Goal: Navigation & Orientation: Find specific page/section

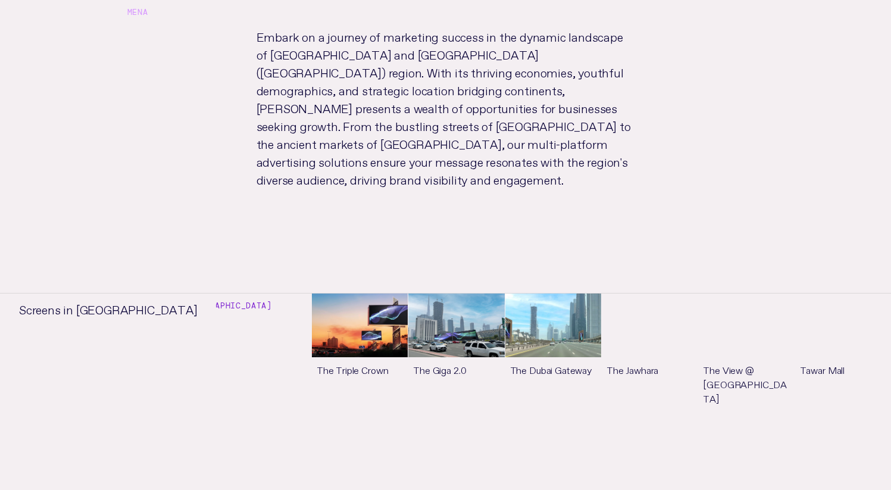
scroll to position [757, 0]
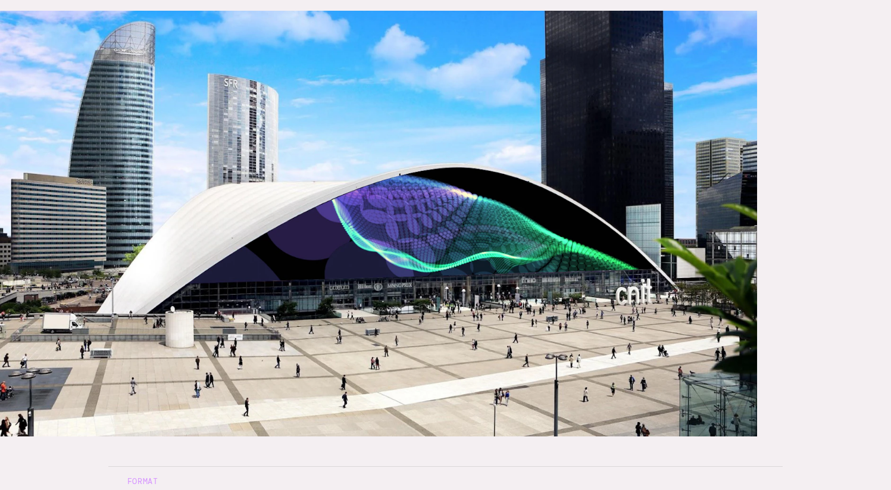
scroll to position [238, 0]
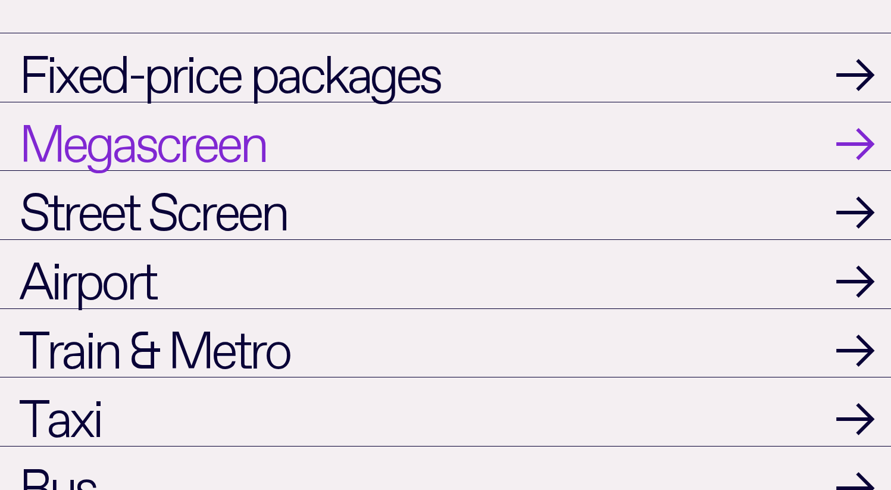
scroll to position [1161, 0]
click at [123, 147] on span "Megascreen" at bounding box center [142, 135] width 247 height 49
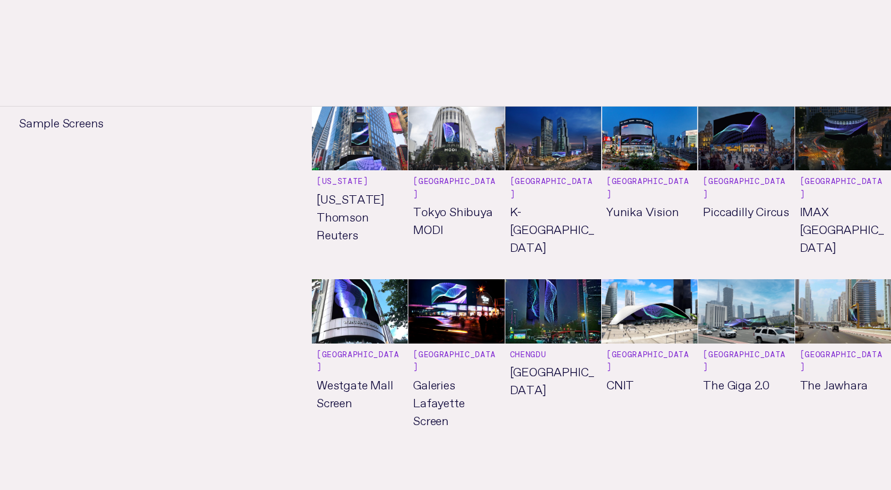
click at [607, 304] on link "See more" at bounding box center [650, 365] width 96 height 173
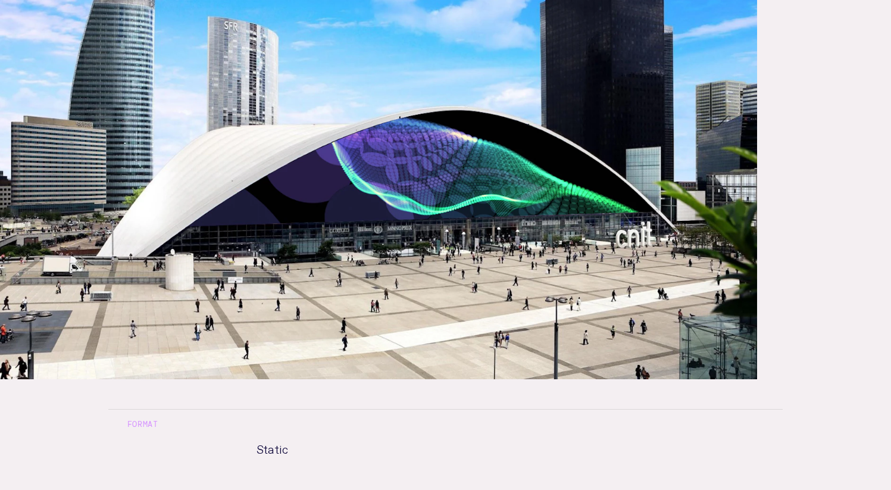
scroll to position [294, 0]
